Goal: Understand process/instructions

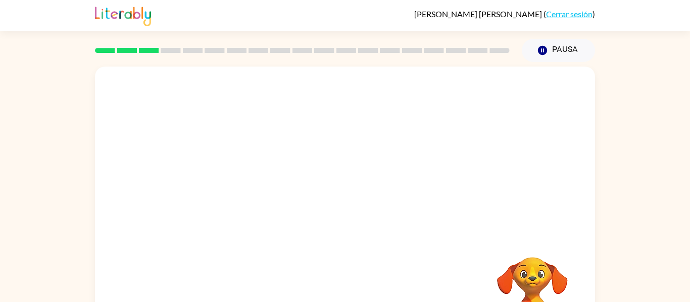
click at [625, 167] on div "Tu navegador debe admitir la reproducción de archivos .mp4 para usar Literably.…" at bounding box center [345, 208] width 690 height 293
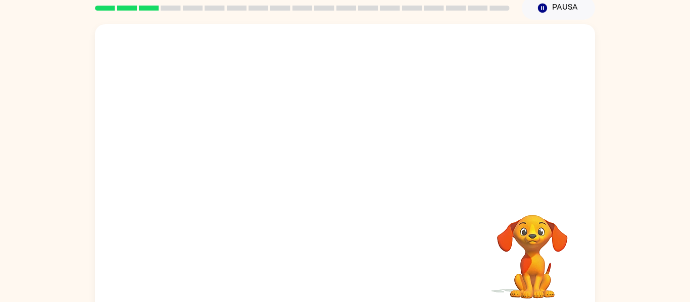
scroll to position [53, 0]
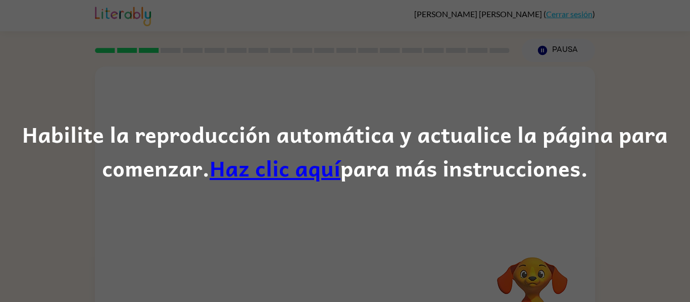
click at [463, 161] on div "Habilite la reproducción automática y actualice la página para comenzar. Haz cl…" at bounding box center [345, 151] width 690 height 69
click at [479, 180] on div "Habilite la reproducción automática y actualice la página para comenzar. Haz cl…" at bounding box center [345, 151] width 690 height 69
click at [473, 112] on div "Habilite la reproducción automática y actualice la página para comenzar. Haz cl…" at bounding box center [345, 151] width 690 height 302
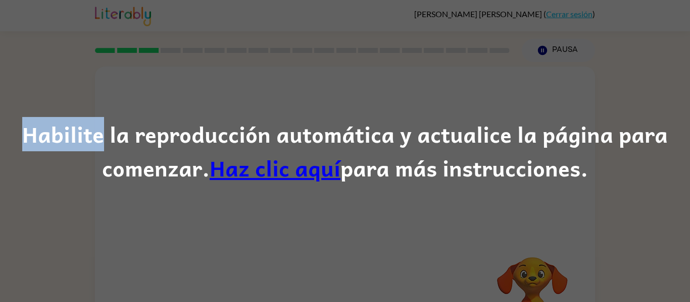
click at [473, 112] on div "Habilite la reproducción automática y actualice la página para comenzar. Haz cl…" at bounding box center [345, 151] width 690 height 302
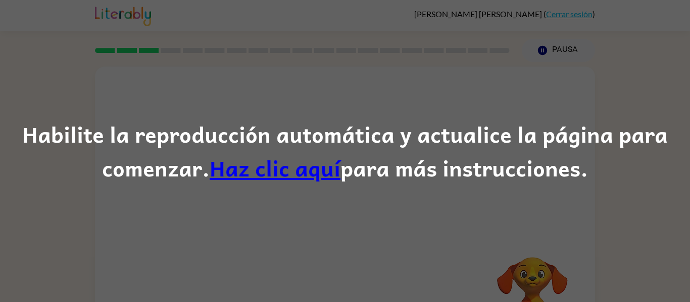
click at [473, 112] on div "Habilite la reproducción automática y actualice la página para comenzar. Haz cl…" at bounding box center [345, 151] width 690 height 302
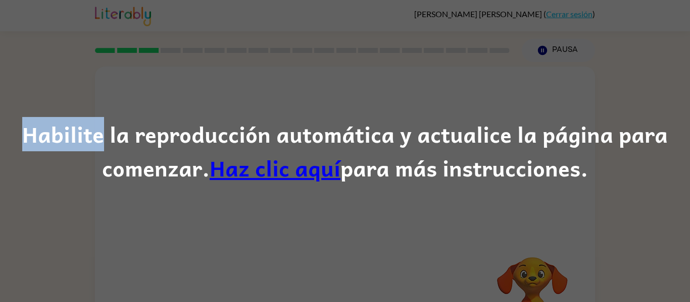
click at [473, 112] on div "Habilite la reproducción automática y actualice la página para comenzar. Haz cl…" at bounding box center [345, 151] width 690 height 302
click at [397, 134] on div "Habilite la reproducción automática y actualice la página para comenzar. Haz cl…" at bounding box center [345, 151] width 690 height 69
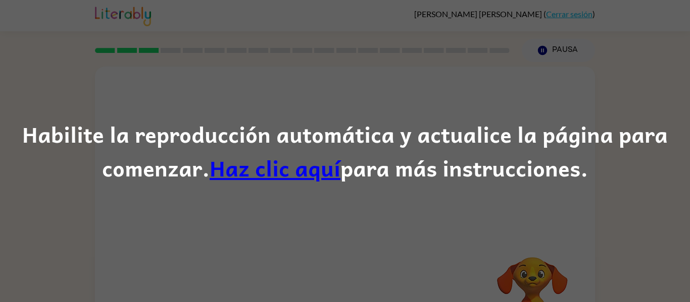
click at [298, 171] on link "Haz clic aquí" at bounding box center [275, 168] width 131 height 34
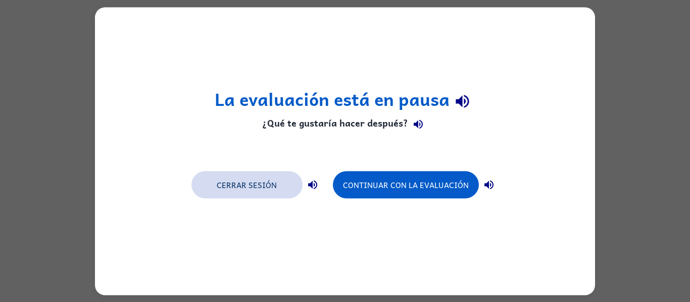
click at [252, 192] on button "Cerrar sesión" at bounding box center [246, 184] width 111 height 27
